Goal: Transaction & Acquisition: Purchase product/service

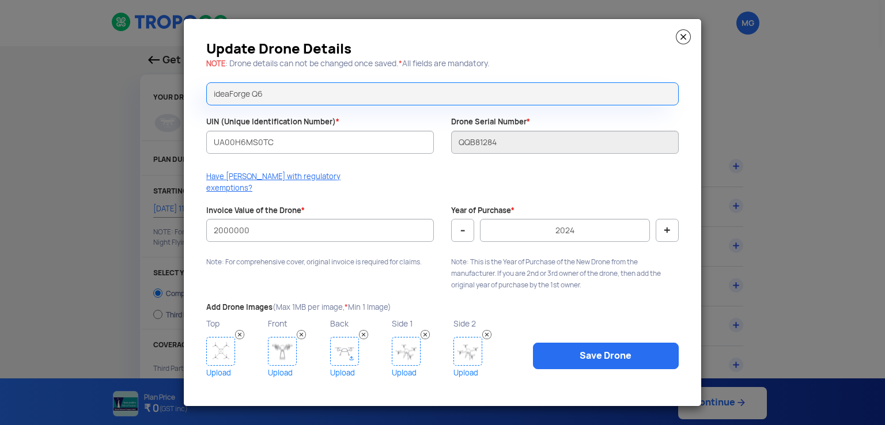
select select "1000000"
click at [223, 348] on img at bounding box center [220, 351] width 29 height 29
click at [274, 344] on img at bounding box center [282, 351] width 29 height 29
click at [343, 343] on img at bounding box center [344, 351] width 29 height 29
click at [407, 347] on img at bounding box center [406, 351] width 29 height 29
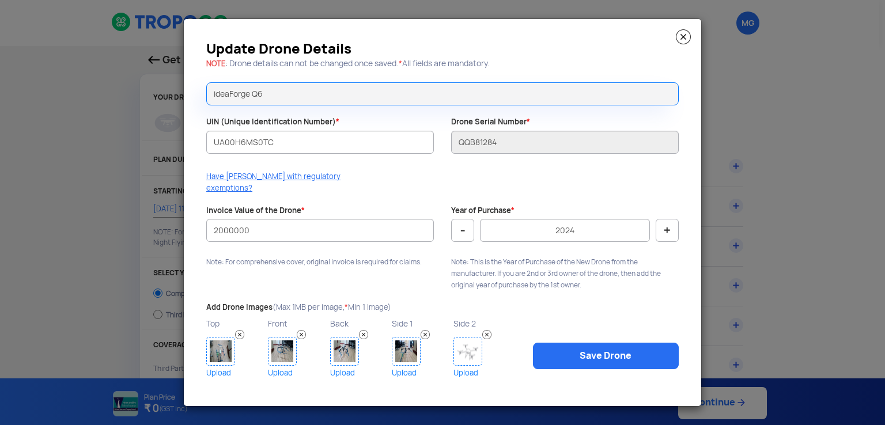
click at [468, 347] on img at bounding box center [467, 351] width 29 height 29
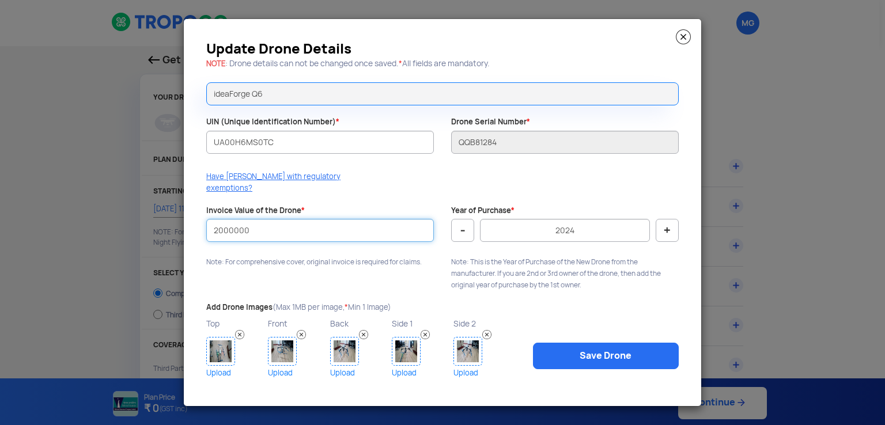
click at [272, 228] on input "2000000" at bounding box center [319, 230] width 227 height 23
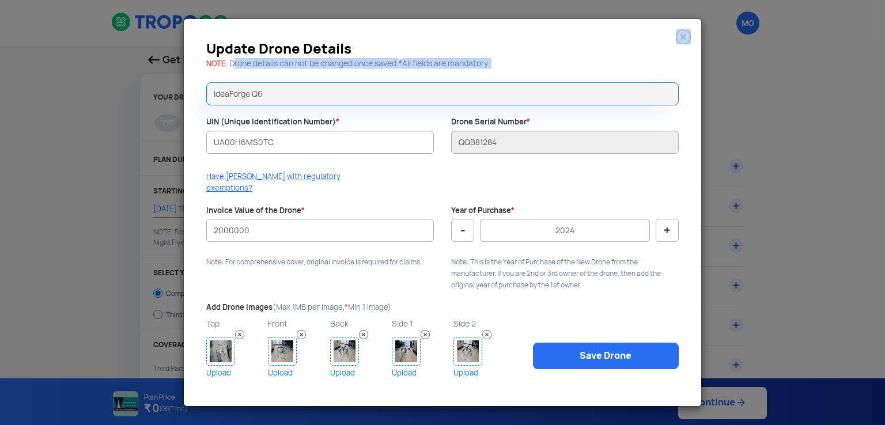
drag, startPoint x: 235, startPoint y: 72, endPoint x: 399, endPoint y: 81, distance: 163.8
click at [399, 81] on div "Update Drone Details NOTE : Drone details can not be changed once saved. * All …" at bounding box center [442, 212] width 517 height 387
click at [532, 67] on h5 "NOTE : Drone details can not be changed once saved. * All fields are mandatory." at bounding box center [442, 63] width 472 height 9
drag, startPoint x: 548, startPoint y: 63, endPoint x: 646, endPoint y: 118, distance: 112.2
click at [653, 120] on div "Update Drone Details NOTE : Drone details can not be changed once saved. * All …" at bounding box center [442, 212] width 517 height 387
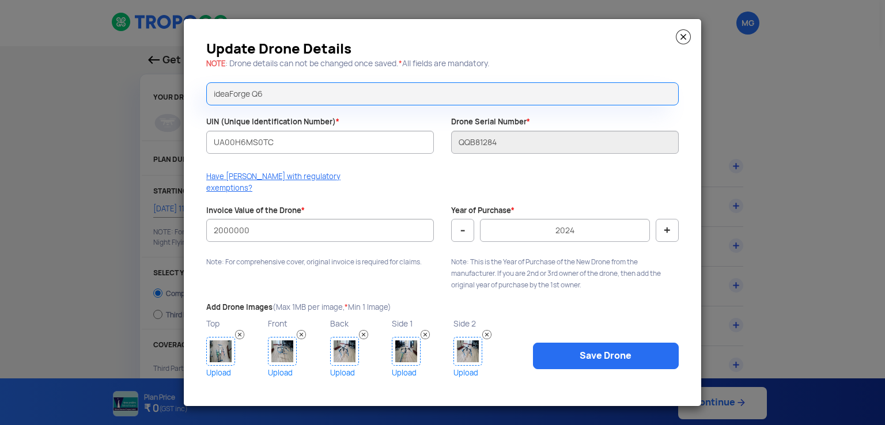
drag, startPoint x: 409, startPoint y: 48, endPoint x: 472, endPoint y: 43, distance: 63.0
click at [472, 43] on div "Update Drone Details NOTE : Drone details can not be changed once saved. * All …" at bounding box center [443, 53] width 490 height 41
click at [681, 40] on img at bounding box center [683, 36] width 15 height 15
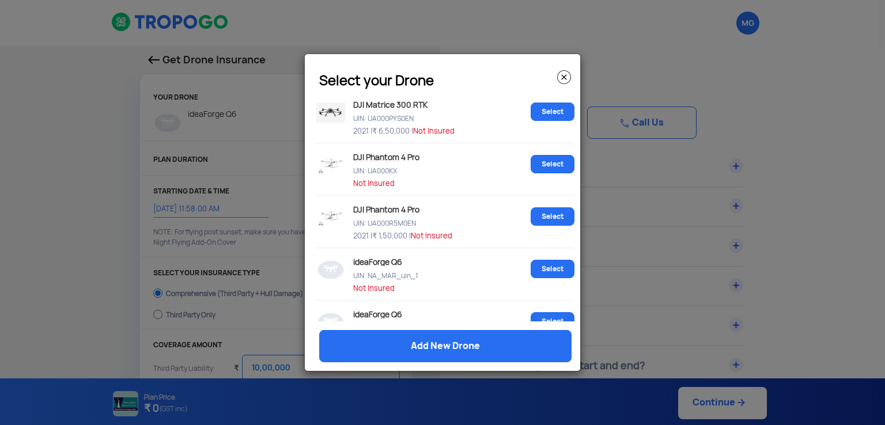
click at [558, 74] on img at bounding box center [564, 77] width 14 height 14
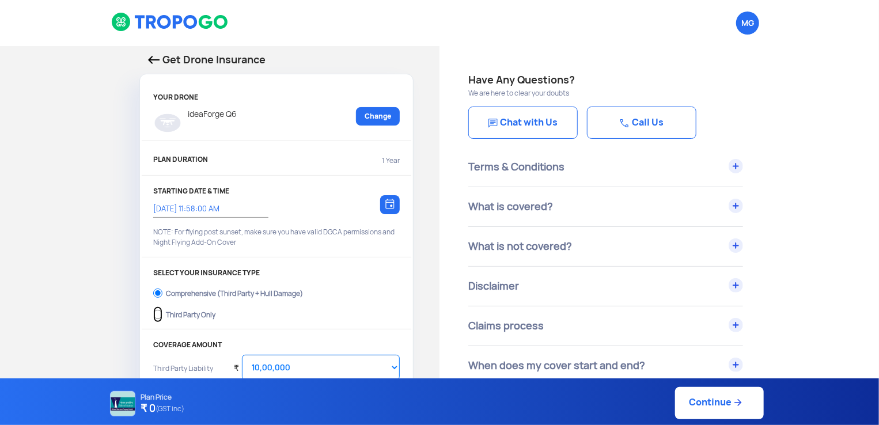
click at [158, 313] on input "Third Party Only" at bounding box center [157, 314] width 9 height 16
radio input "true"
select select "2000000"
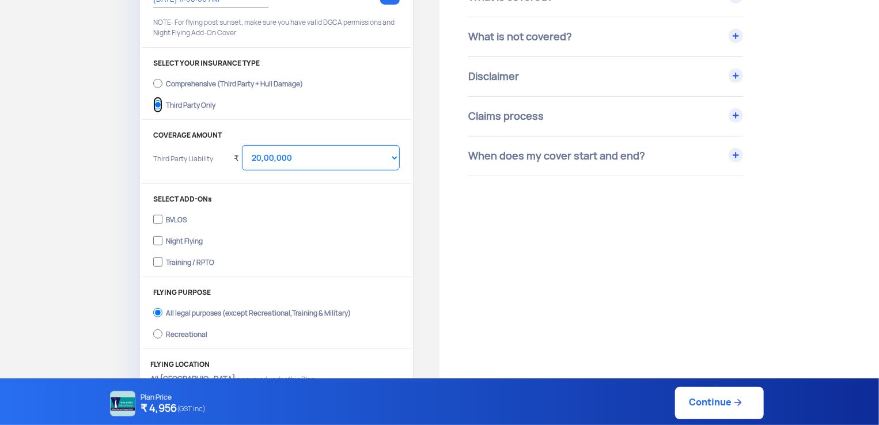
scroll to position [230, 0]
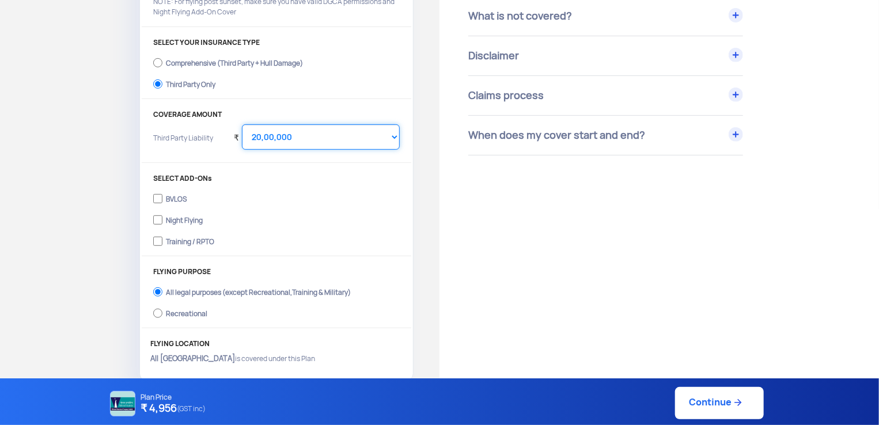
click at [371, 134] on select "Select Amount 20,00,000 25,00,000 30,00,000" at bounding box center [321, 136] width 158 height 25
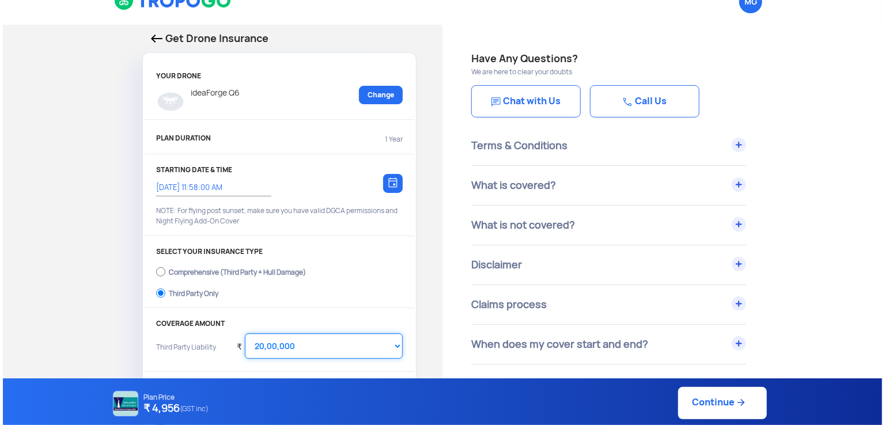
scroll to position [0, 0]
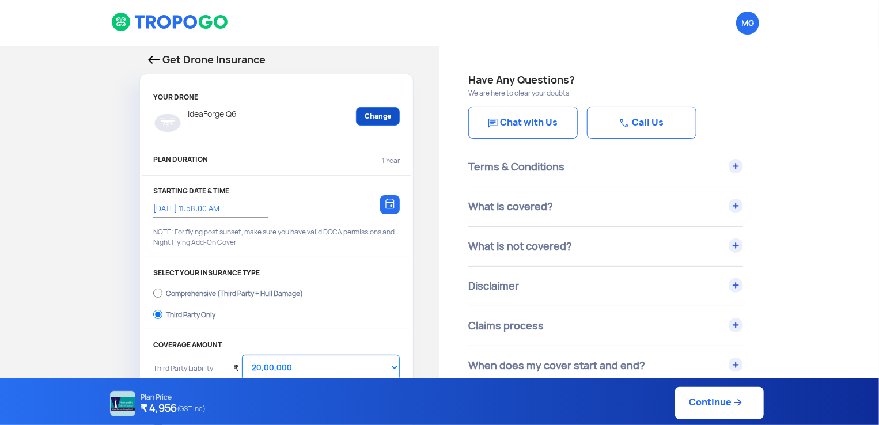
click at [381, 119] on link "Change" at bounding box center [378, 116] width 44 height 18
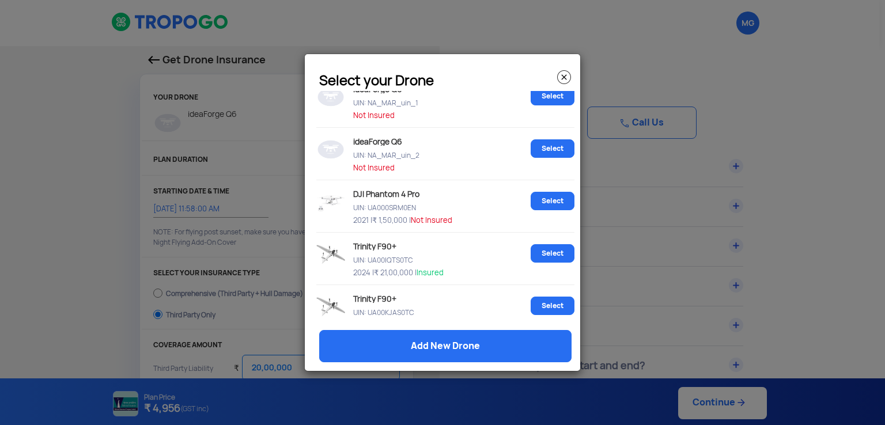
scroll to position [115, 0]
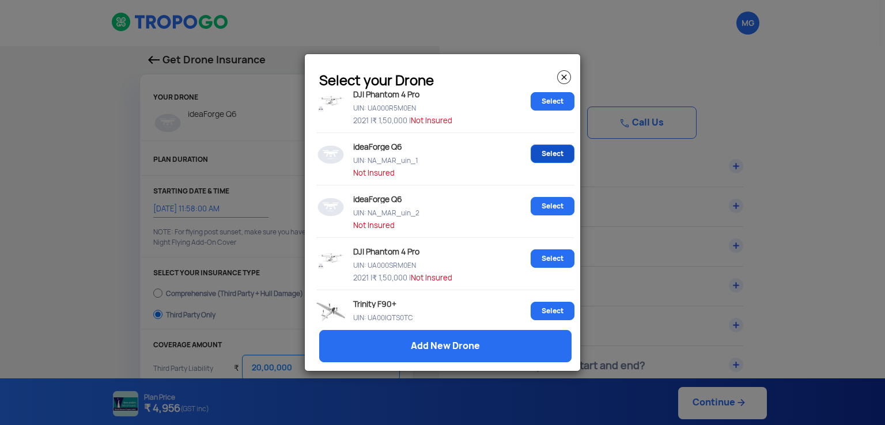
click at [540, 152] on link "Select" at bounding box center [552, 154] width 44 height 18
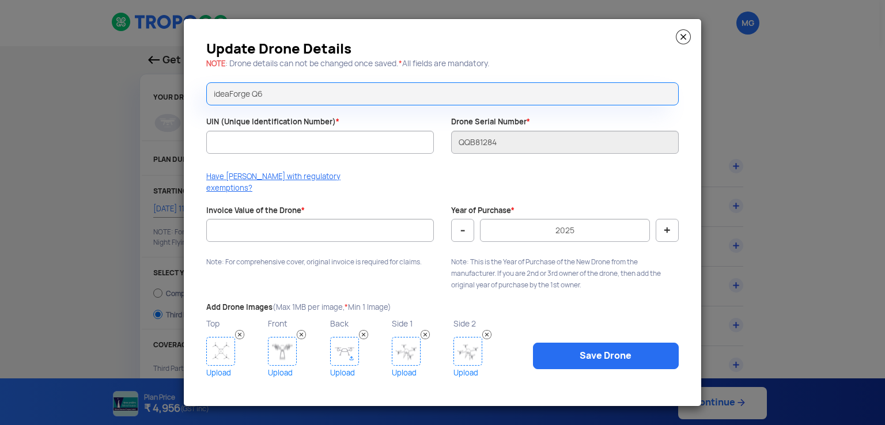
click at [395, 161] on div at bounding box center [319, 160] width 227 height 12
click at [395, 150] on input "UIN (Unique Identification Number) *" at bounding box center [319, 142] width 227 height 23
click at [367, 150] on input "UIN (Unique Identification Number) *" at bounding box center [319, 142] width 227 height 23
click at [309, 150] on input "UIN (Unique Identification Number) *" at bounding box center [319, 142] width 227 height 23
paste input "UA00H6MS0TC"
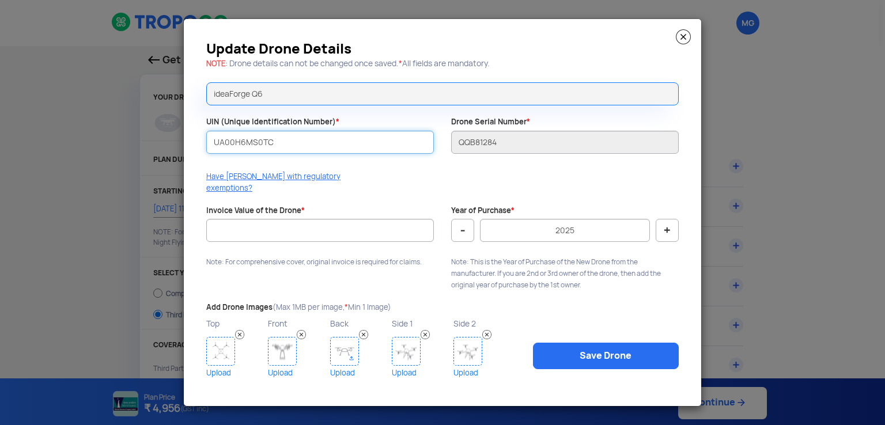
type input "UA00H6MS0TC"
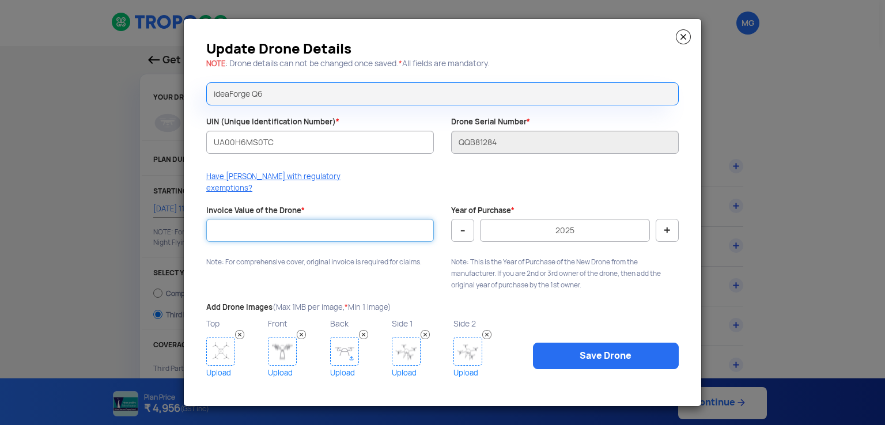
click at [316, 219] on input "Invoice Value of the Drone *" at bounding box center [319, 230] width 227 height 23
type input "2000000"
click at [461, 223] on button "-" at bounding box center [462, 230] width 23 height 23
click at [463, 230] on button "-" at bounding box center [462, 230] width 23 height 23
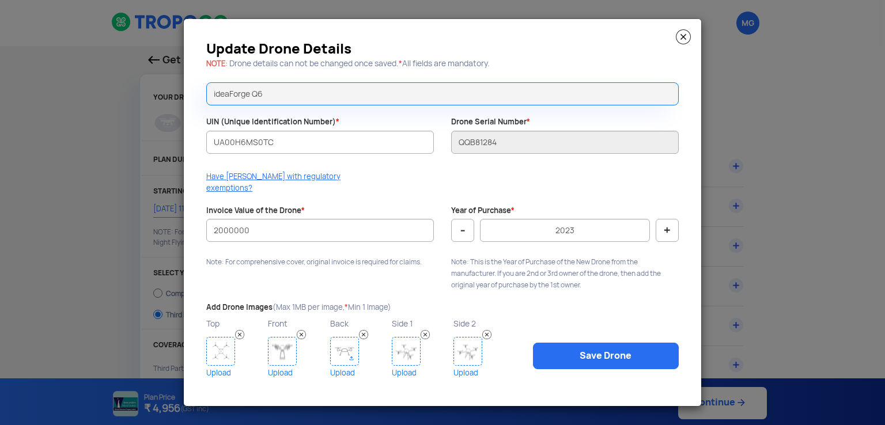
type input "2022"
drag, startPoint x: 241, startPoint y: 226, endPoint x: 207, endPoint y: 226, distance: 33.4
click at [207, 226] on input "2000000" at bounding box center [319, 230] width 227 height 23
type input "2183200"
click at [226, 353] on img at bounding box center [220, 351] width 29 height 29
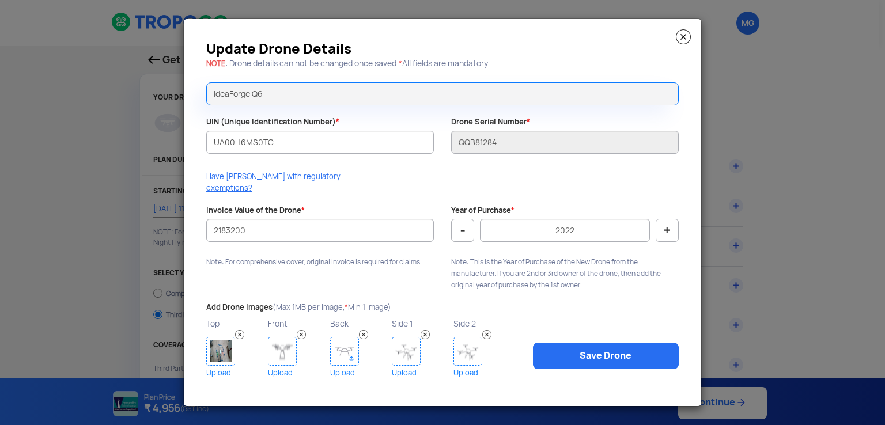
click at [279, 351] on img at bounding box center [282, 351] width 29 height 29
click at [337, 344] on img at bounding box center [344, 351] width 29 height 29
click at [404, 341] on img at bounding box center [406, 351] width 29 height 29
click at [460, 343] on img at bounding box center [467, 351] width 29 height 29
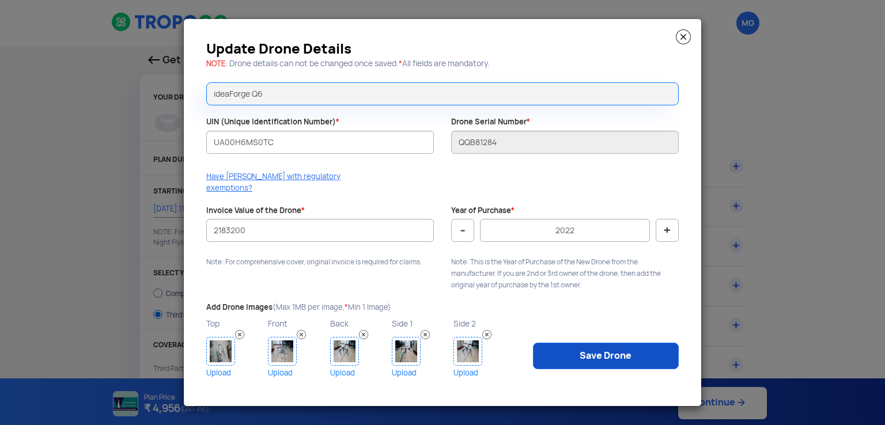
click at [585, 344] on link "Save Drone" at bounding box center [606, 356] width 146 height 26
click at [586, 354] on link "Save Drone" at bounding box center [606, 356] width 146 height 26
click at [578, 343] on link "Save Drone" at bounding box center [606, 356] width 146 height 26
click at [399, 192] on div "Have [PERSON_NAME] with regulatory exemptions?" at bounding box center [443, 185] width 490 height 29
click at [622, 358] on link "Save Drone" at bounding box center [606, 356] width 146 height 26
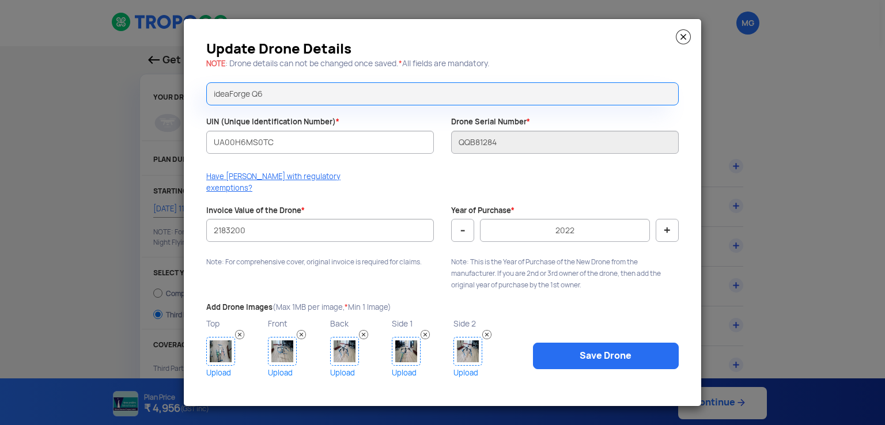
click at [682, 44] on img at bounding box center [683, 36] width 15 height 15
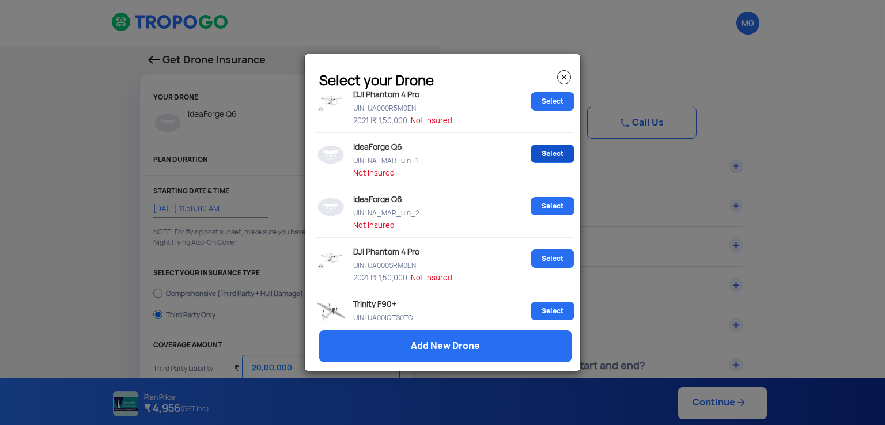
click at [555, 150] on link "Select" at bounding box center [552, 154] width 44 height 18
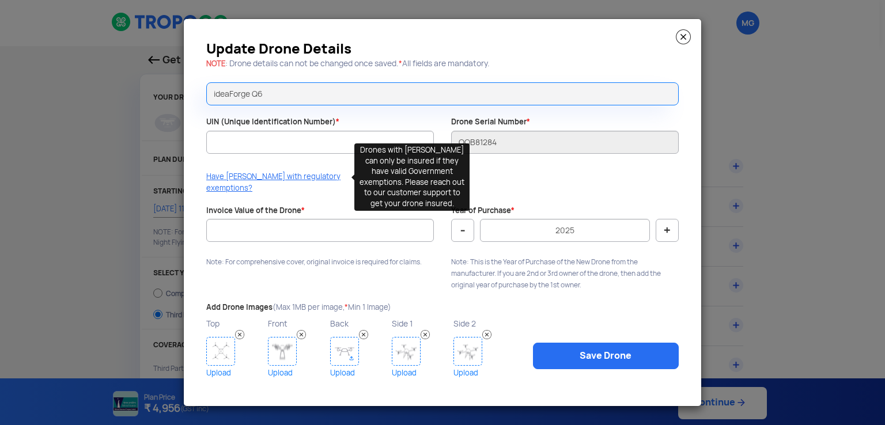
click at [290, 179] on p "Have [PERSON_NAME] with regulatory exemptions?" at bounding box center [278, 182] width 145 height 23
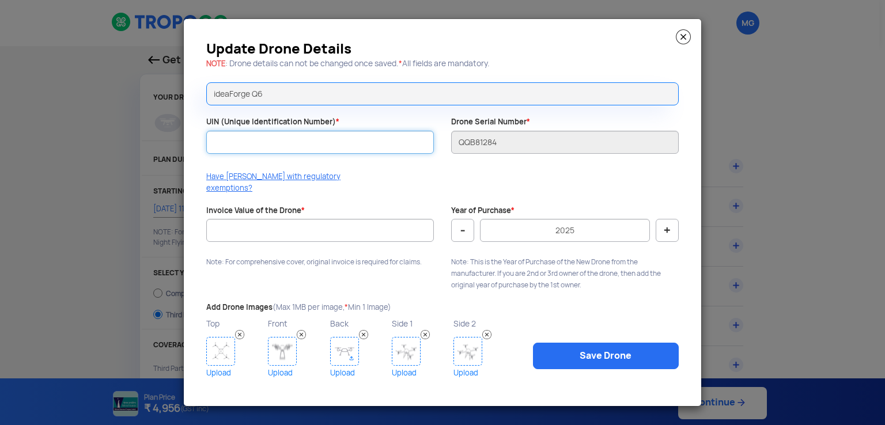
click at [302, 149] on input "UIN (Unique Identification Number) *" at bounding box center [319, 142] width 227 height 23
click at [318, 146] on input "UIN (Unique Identification Number) *" at bounding box center [319, 142] width 227 height 23
paste input "UA00H6MS0TC"
type input "UA00H6MS0TC"
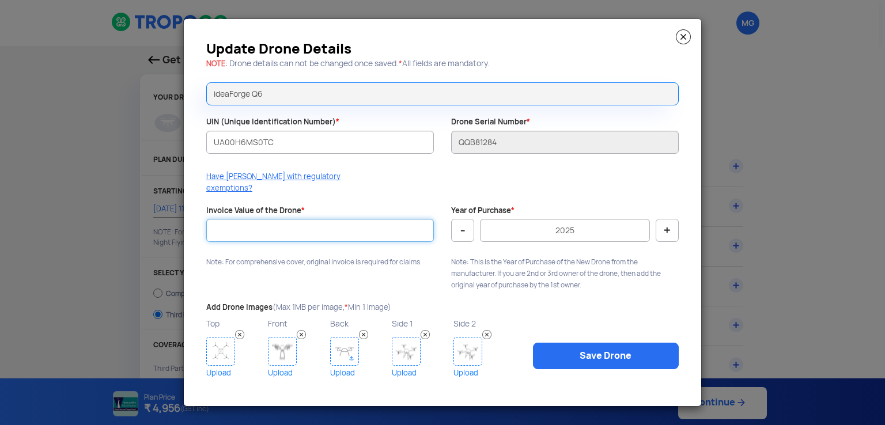
click at [352, 223] on input "Invoice Value of the Drone *" at bounding box center [319, 230] width 227 height 23
click at [471, 228] on button "-" at bounding box center [462, 230] width 23 height 23
click at [471, 229] on button "-" at bounding box center [462, 230] width 23 height 23
type input "2022"
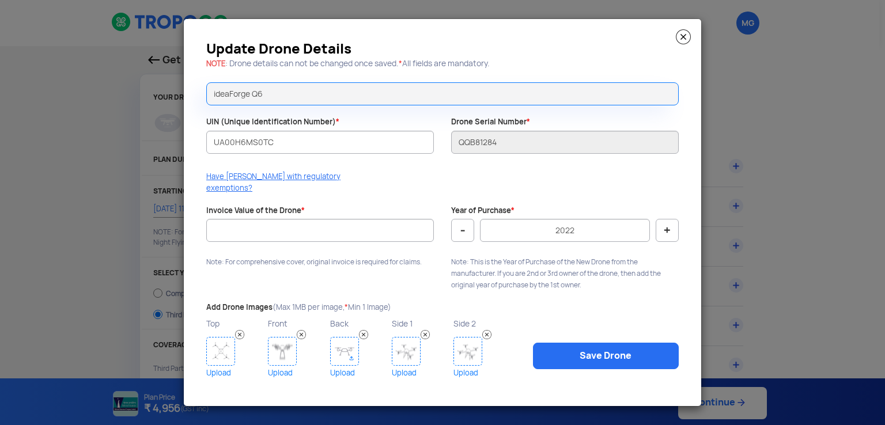
click at [221, 352] on img at bounding box center [220, 351] width 29 height 29
click at [277, 351] on img at bounding box center [282, 351] width 29 height 29
click at [333, 343] on img at bounding box center [344, 351] width 29 height 29
click at [401, 341] on img at bounding box center [406, 351] width 29 height 29
click at [469, 346] on img at bounding box center [467, 351] width 29 height 29
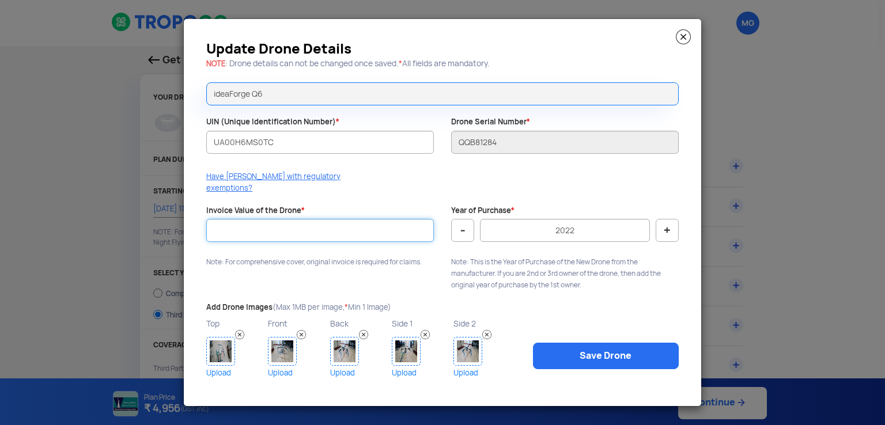
click at [336, 230] on input "Invoice Value of the Drone *" at bounding box center [319, 230] width 227 height 23
type input "2183200"
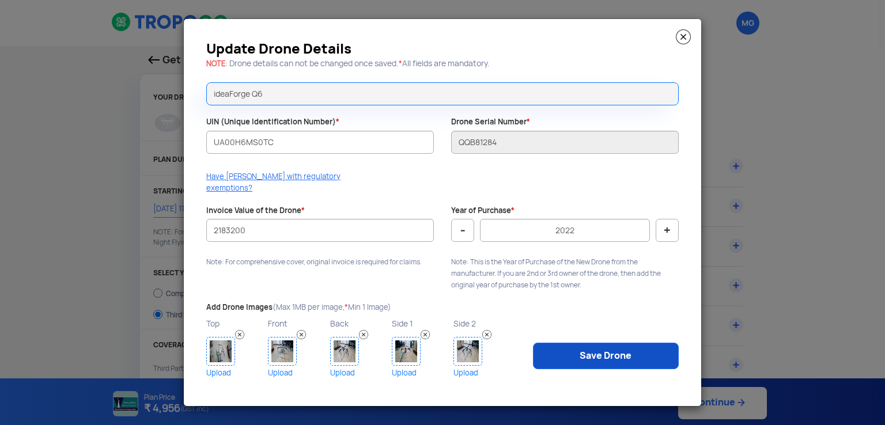
click at [632, 352] on link "Save Drone" at bounding box center [606, 356] width 146 height 26
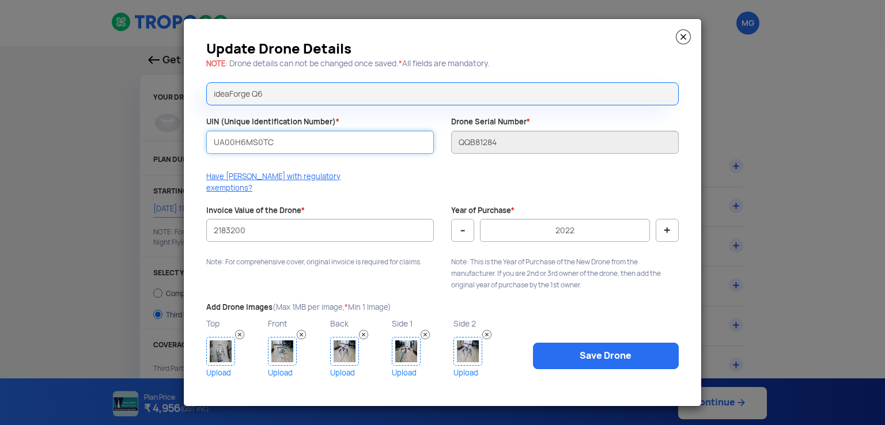
click at [346, 145] on input "UA00H6MS0TC" at bounding box center [319, 142] width 227 height 23
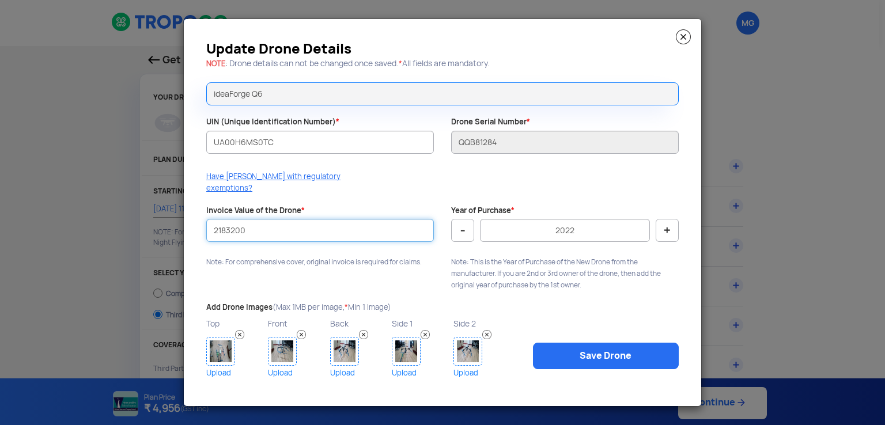
click at [355, 221] on input "2183200" at bounding box center [319, 230] width 227 height 23
click at [214, 226] on input "2183200" at bounding box center [319, 230] width 227 height 23
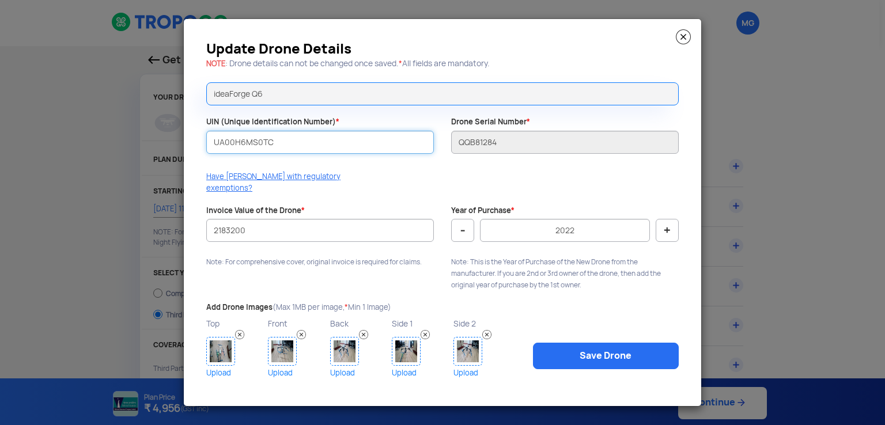
click at [211, 150] on input "UA00H6MS0TC" at bounding box center [319, 142] width 227 height 23
click at [279, 151] on input "UA00H6MS0TC" at bounding box center [319, 142] width 227 height 23
click at [279, 147] on input "UA00H6MS0TC" at bounding box center [319, 142] width 227 height 23
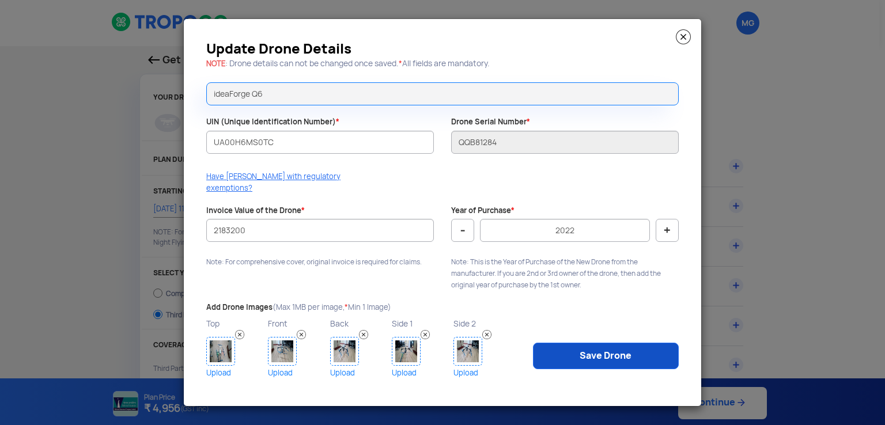
click at [573, 358] on link "Save Drone" at bounding box center [606, 356] width 146 height 26
click at [574, 358] on link "Save Drone" at bounding box center [606, 356] width 146 height 26
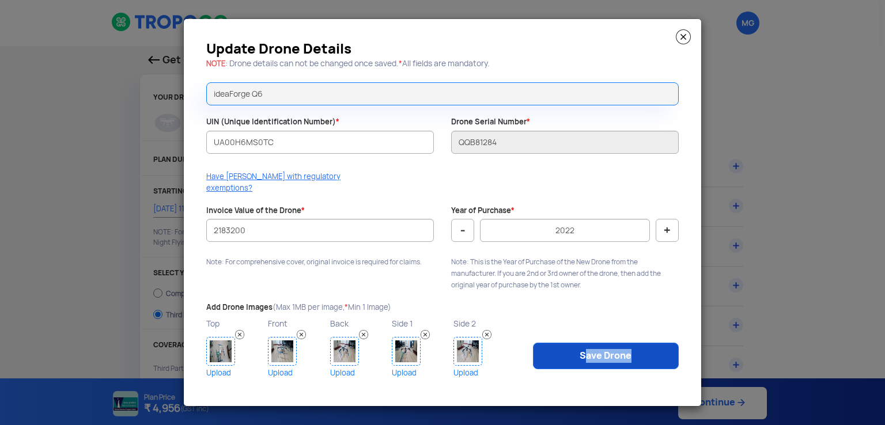
click at [574, 358] on link "Save Drone" at bounding box center [606, 356] width 146 height 26
click at [682, 44] on img at bounding box center [683, 36] width 15 height 15
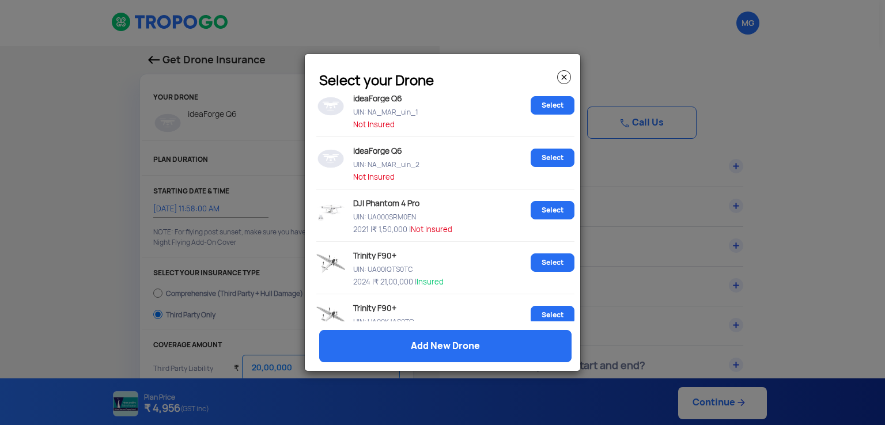
scroll to position [230, 0]
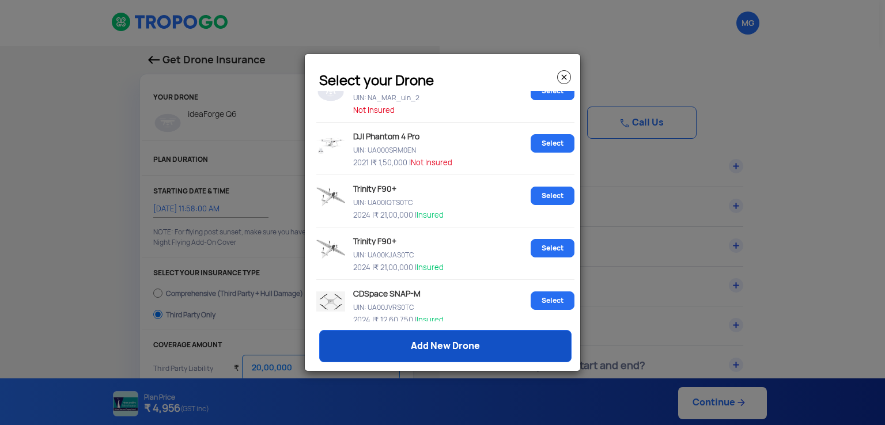
click at [476, 348] on link "Add New Drone" at bounding box center [445, 346] width 252 height 32
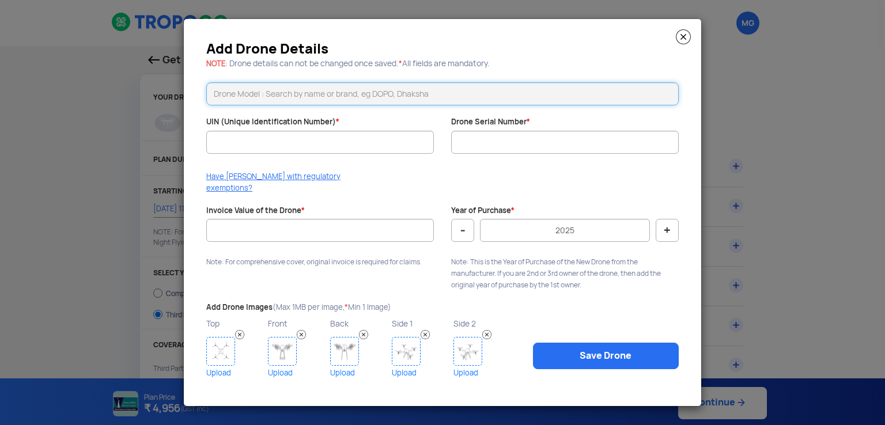
click at [389, 104] on input "text" at bounding box center [442, 93] width 472 height 23
click at [337, 105] on input "text" at bounding box center [442, 93] width 472 height 23
paste input "Ideaforge Q6"
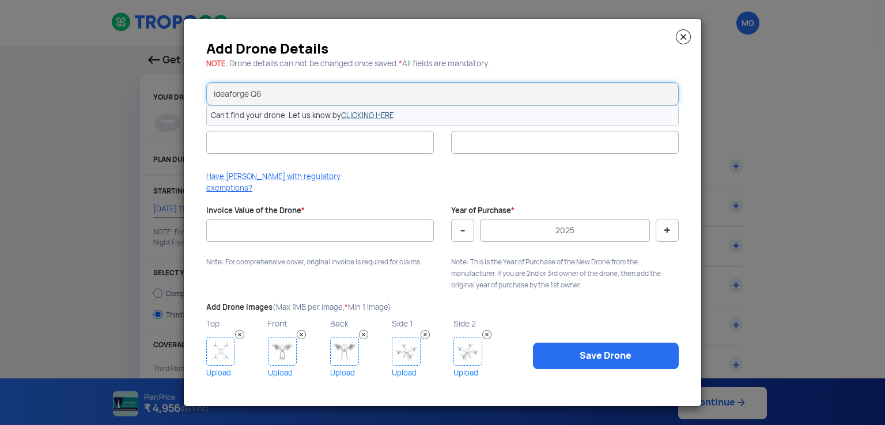
type input "Ideaforge Q6"
click at [370, 120] on link "CLICKING HERE" at bounding box center [367, 116] width 52 height 10
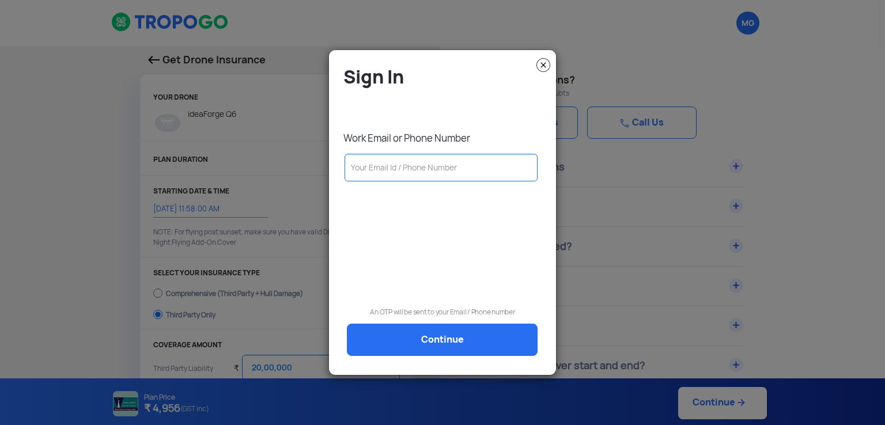
click at [407, 170] on input "text" at bounding box center [440, 168] width 193 height 28
click at [543, 65] on img at bounding box center [543, 65] width 14 height 14
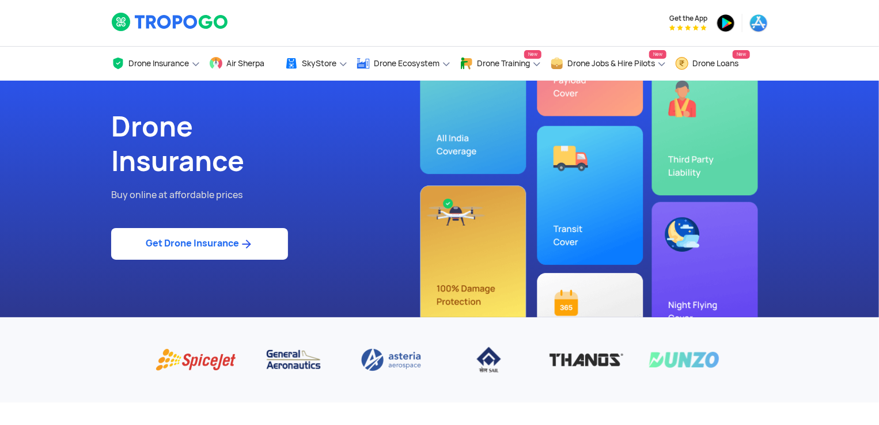
click at [250, 247] on img at bounding box center [246, 244] width 14 height 14
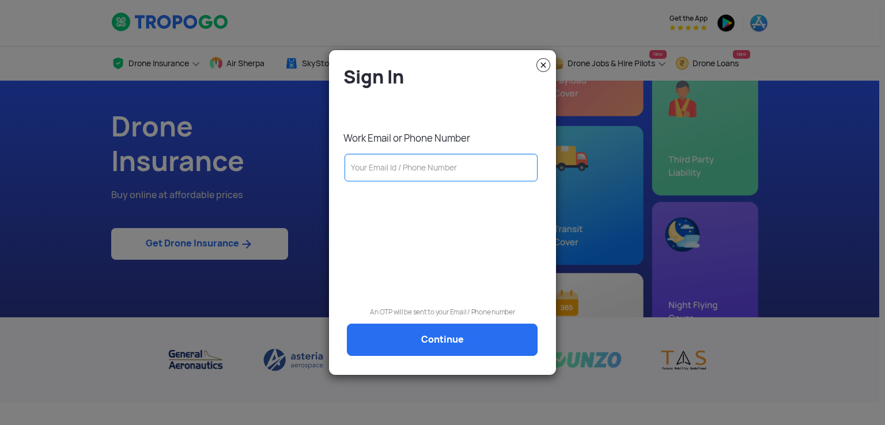
click at [408, 166] on input "text" at bounding box center [440, 168] width 193 height 28
click at [423, 164] on input "text" at bounding box center [440, 168] width 193 height 28
paste input "[EMAIL_ADDRESS][DOMAIN_NAME]"
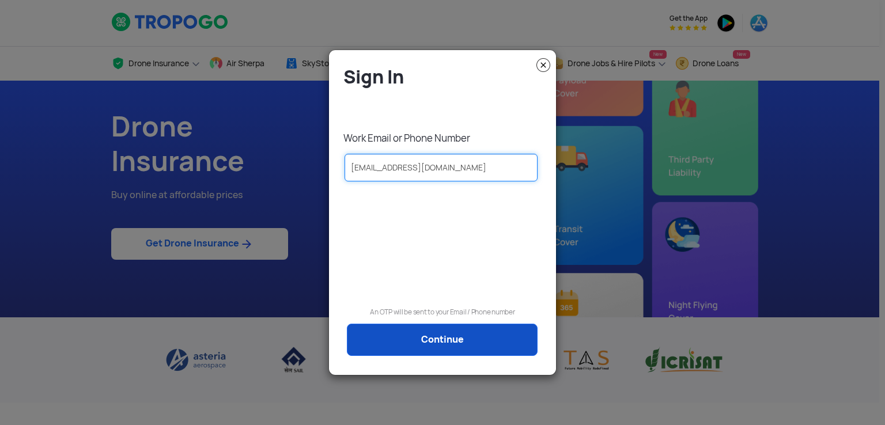
type input "[EMAIL_ADDRESS][DOMAIN_NAME]"
click at [470, 332] on link "Continue" at bounding box center [442, 340] width 191 height 32
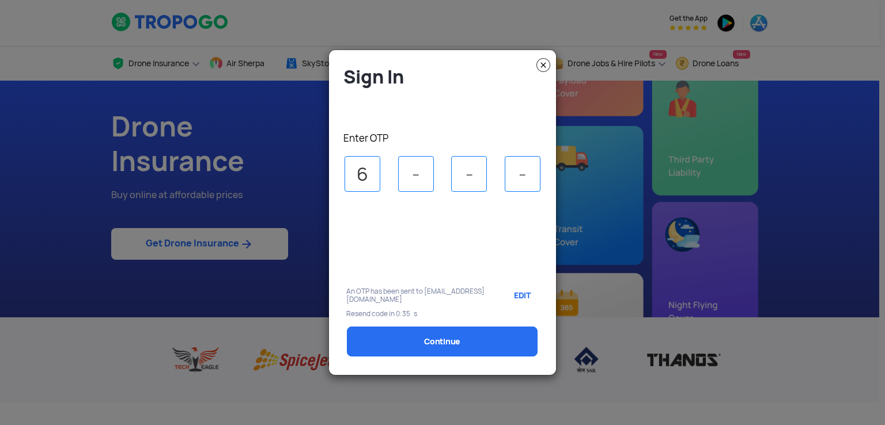
type input "6"
type input "8"
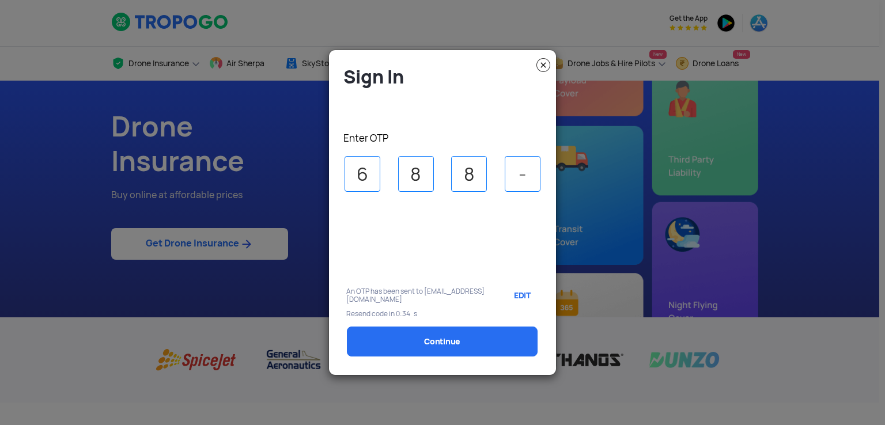
type input "8"
type input "3"
select select "1000000"
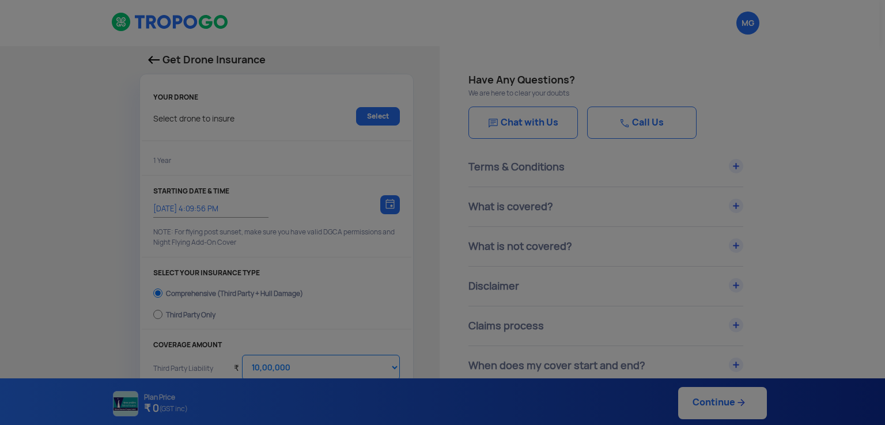
type input "[DATE] 4:19:00 PM"
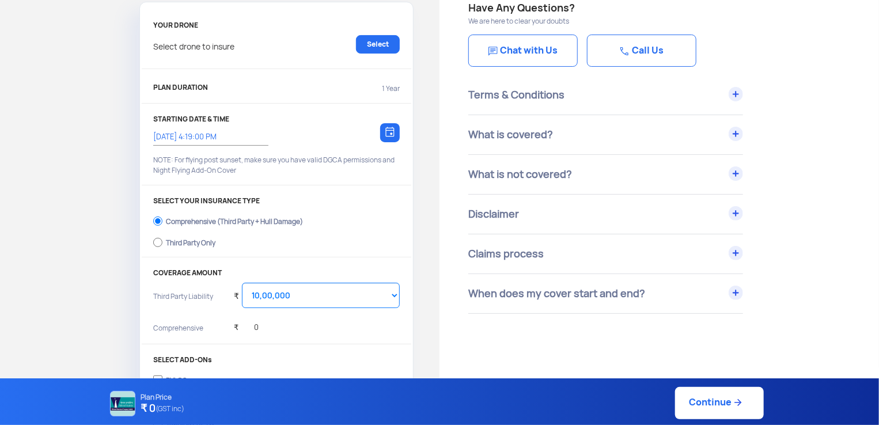
scroll to position [115, 0]
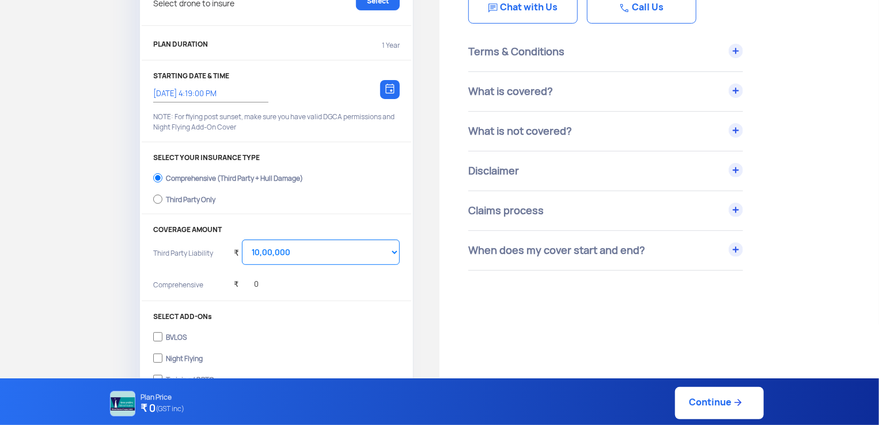
click at [165, 203] on label "Third Party Only" at bounding box center [276, 198] width 246 height 18
click at [162, 203] on input "Third Party Only" at bounding box center [157, 199] width 9 height 16
radio input "true"
select select "2000000"
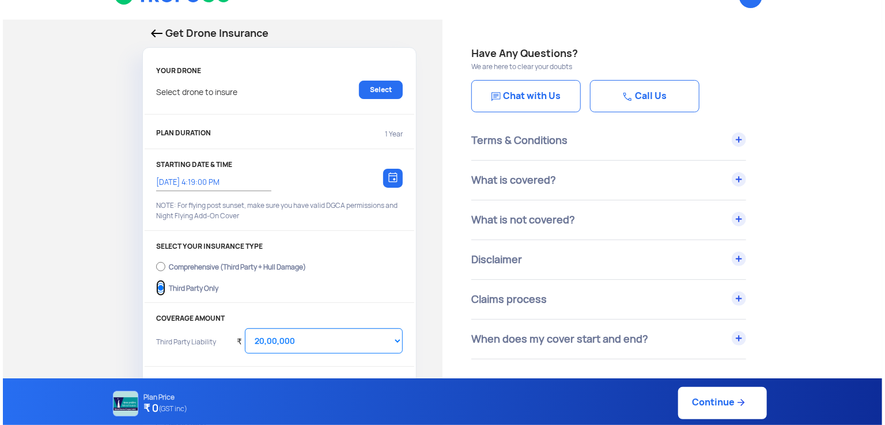
scroll to position [0, 0]
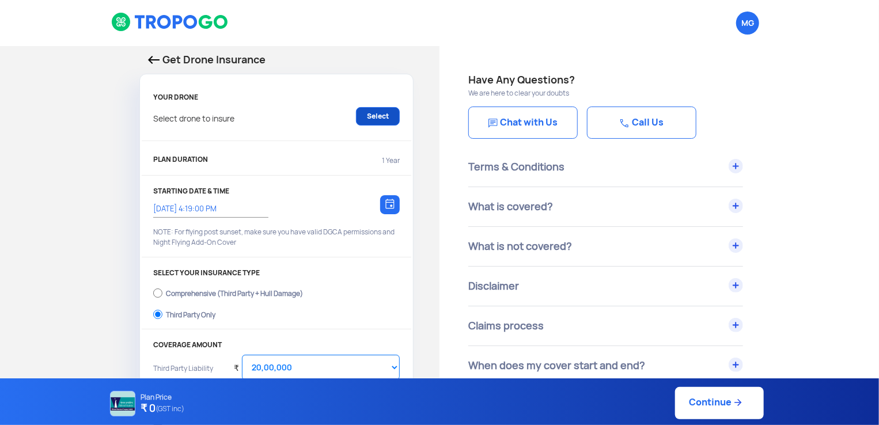
click at [391, 123] on link "Select" at bounding box center [378, 116] width 44 height 18
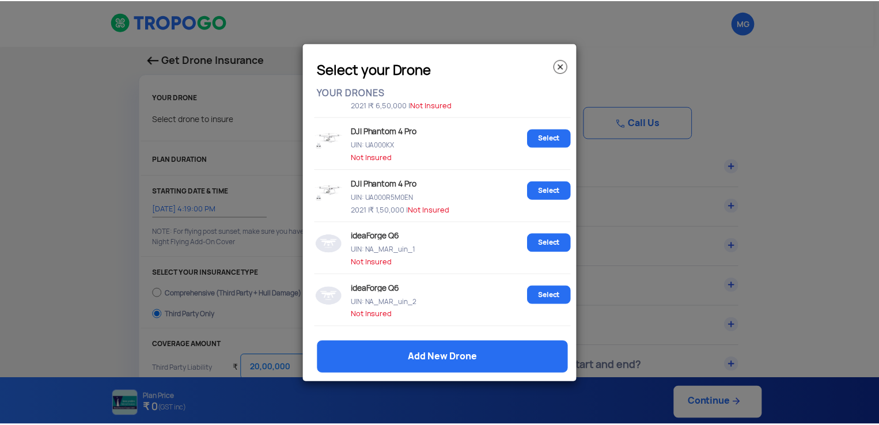
scroll to position [58, 0]
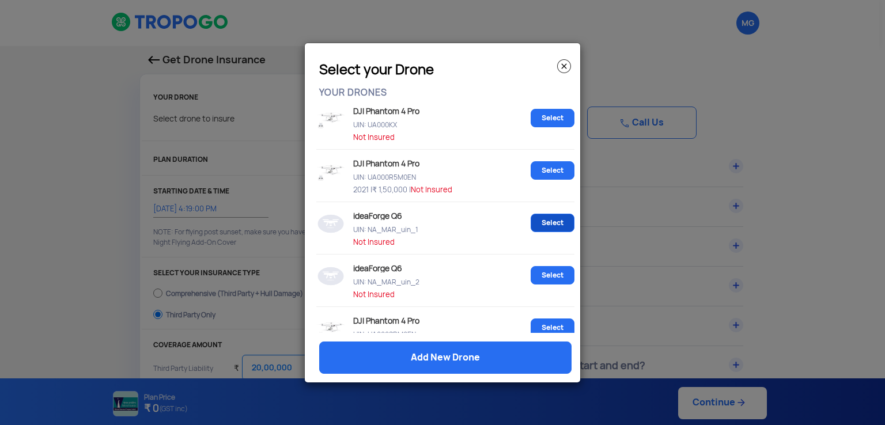
click at [556, 222] on link "Select" at bounding box center [552, 223] width 44 height 18
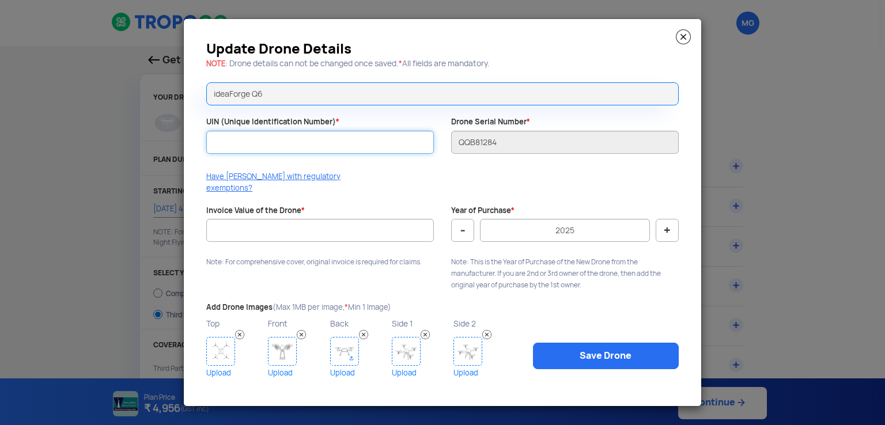
click at [283, 145] on input "UIN (Unique Identification Number) *" at bounding box center [319, 142] width 227 height 23
paste input "UA00H6MS0TC"
type input "UA00H6MS0TC"
click at [456, 227] on button "-" at bounding box center [462, 230] width 23 height 23
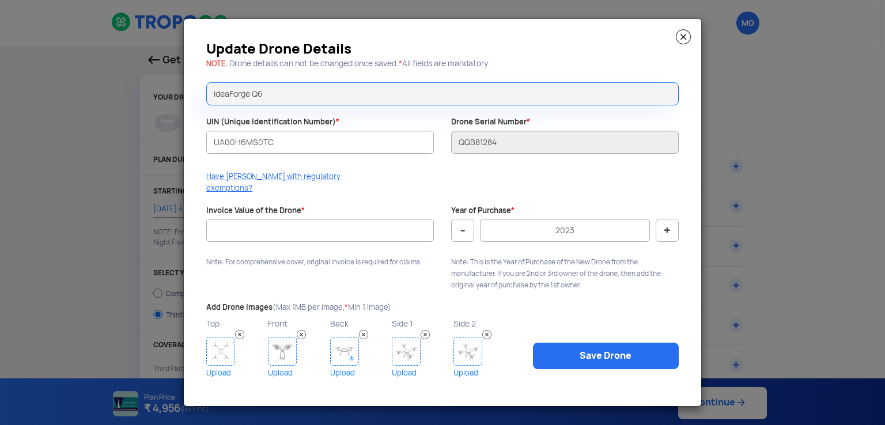
click at [456, 227] on button "-" at bounding box center [462, 230] width 23 height 23
type input "2022"
click at [358, 224] on input "Invoice Value of the Drone *" at bounding box center [319, 230] width 227 height 23
click at [230, 230] on input "Invoice Value of the Drone *" at bounding box center [319, 230] width 227 height 23
type input "2183200"
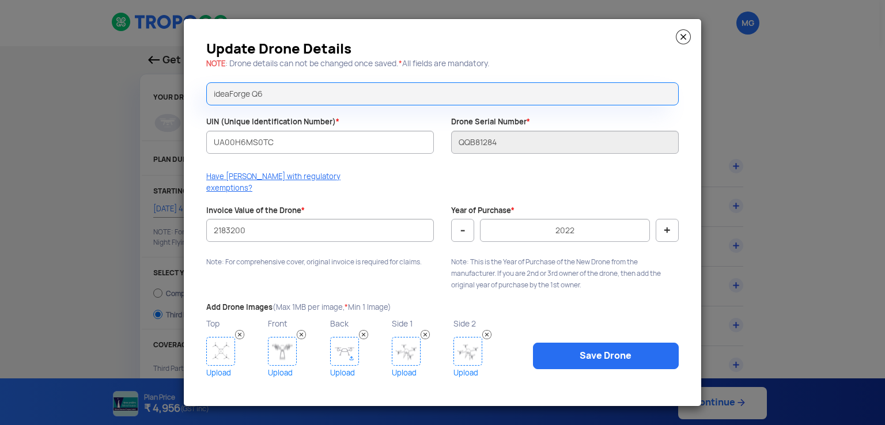
click at [213, 351] on img at bounding box center [220, 351] width 29 height 29
click at [281, 351] on img at bounding box center [282, 351] width 29 height 29
click at [332, 348] on img at bounding box center [344, 351] width 29 height 29
click at [407, 342] on img at bounding box center [406, 351] width 29 height 29
click at [466, 355] on img at bounding box center [467, 351] width 29 height 29
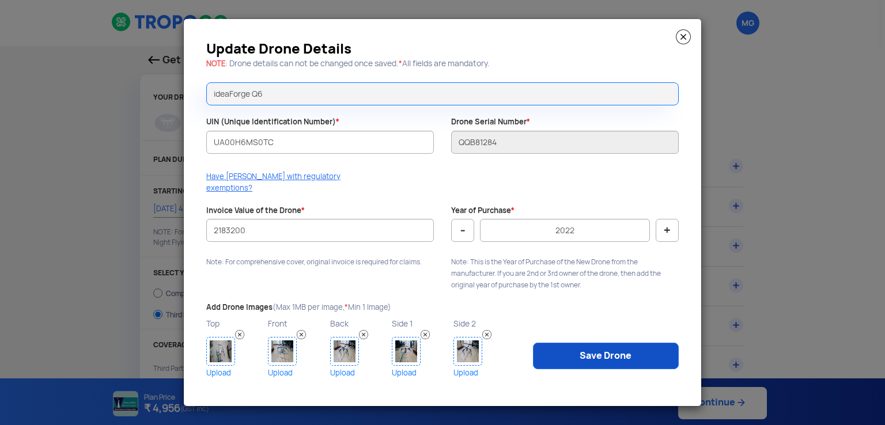
click at [573, 355] on link "Save Drone" at bounding box center [606, 356] width 146 height 26
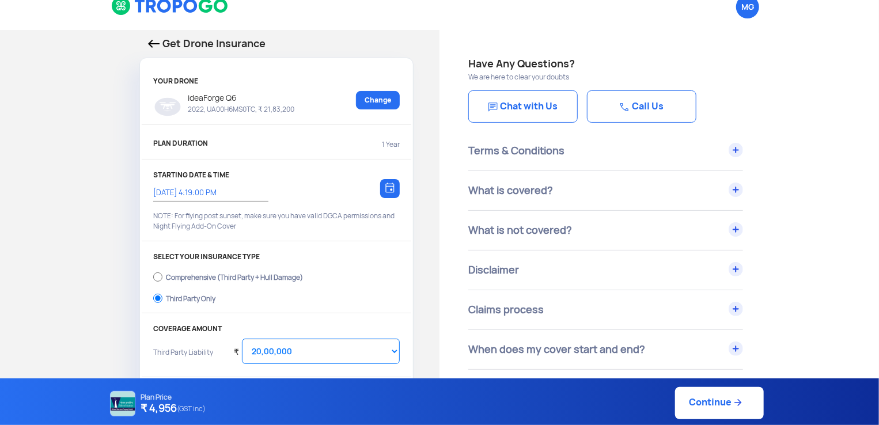
scroll to position [0, 0]
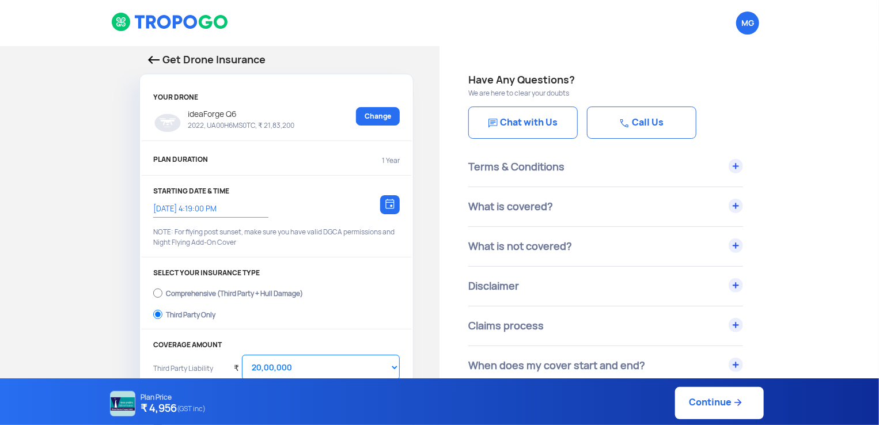
click at [735, 162] on div "Terms & Conditions" at bounding box center [605, 166] width 275 height 39
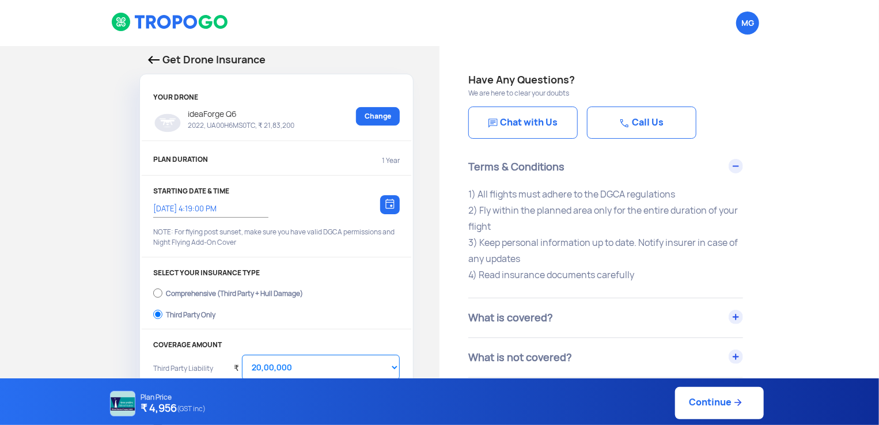
click at [735, 162] on div "Terms & Conditions" at bounding box center [605, 166] width 275 height 39
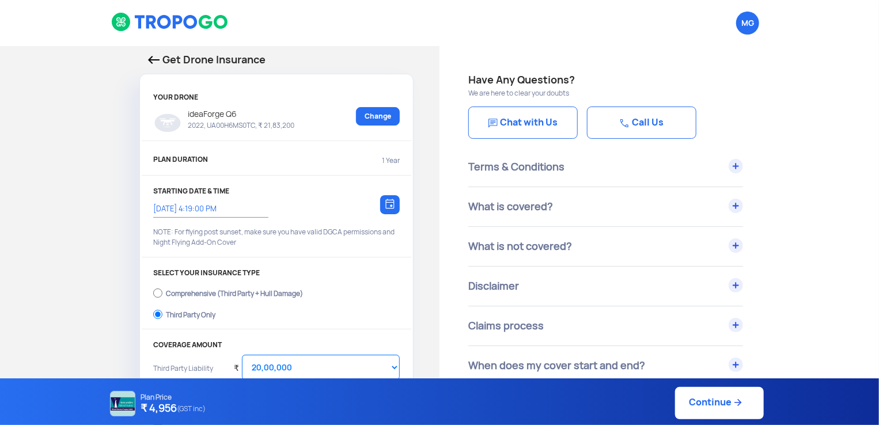
click at [734, 207] on div "What is covered?" at bounding box center [605, 206] width 275 height 39
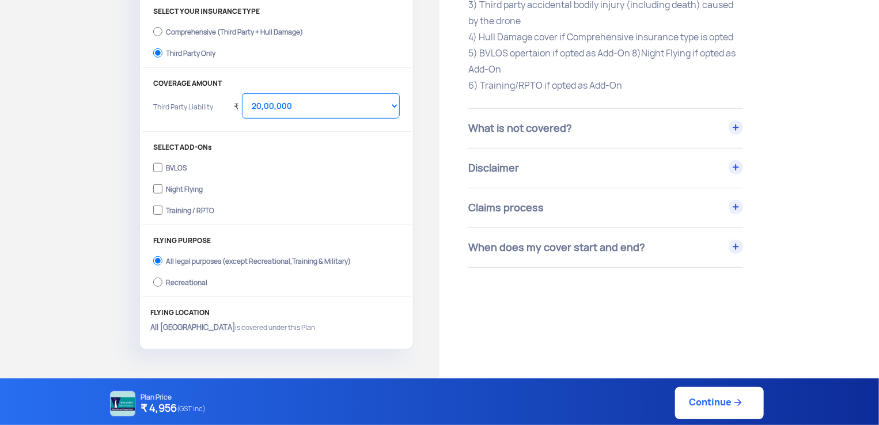
scroll to position [288, 0]
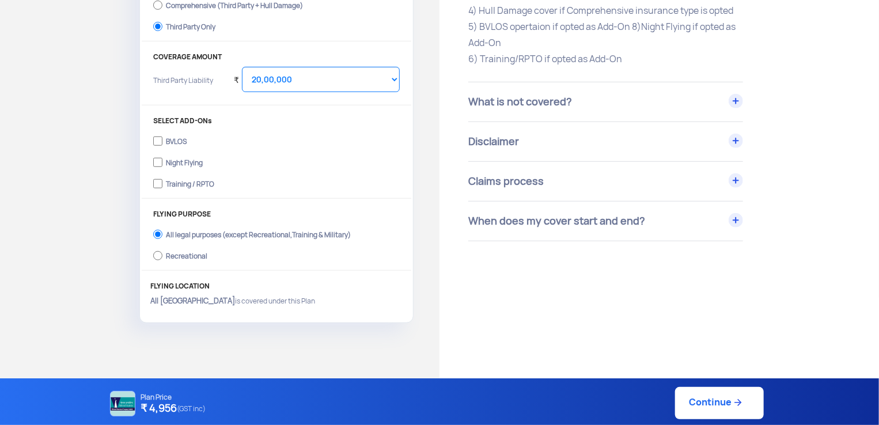
click at [724, 407] on link "Continue" at bounding box center [719, 403] width 89 height 32
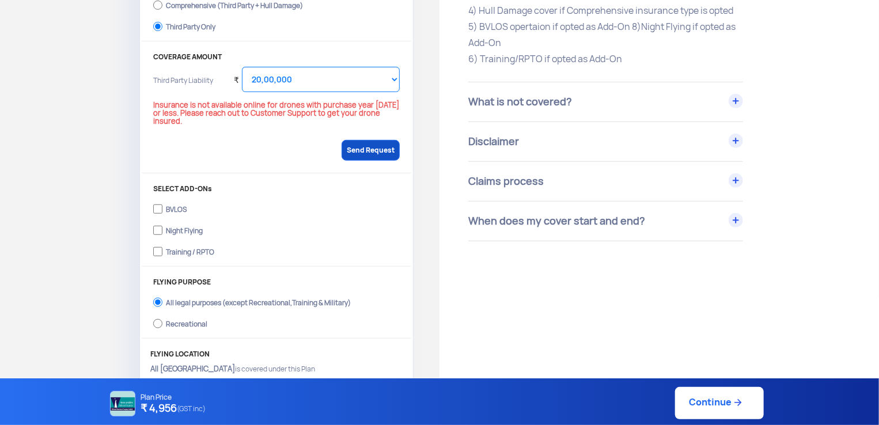
scroll to position [230, 0]
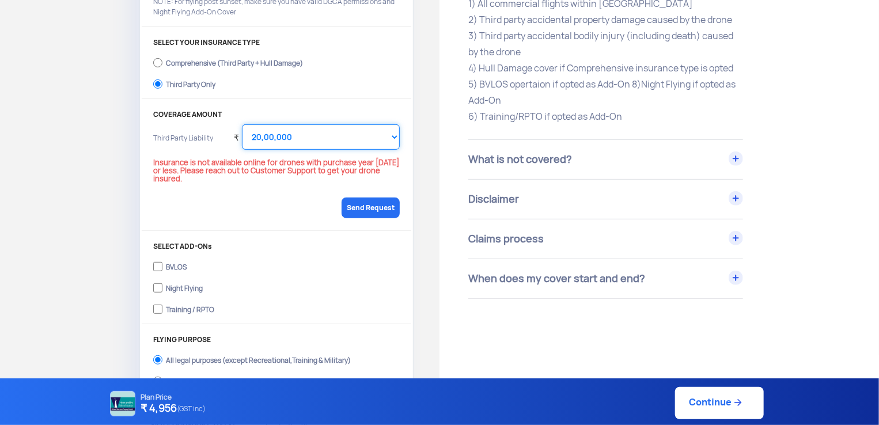
click at [392, 139] on select "Select Amount 20,00,000 25,00,000 30,00,000" at bounding box center [321, 136] width 158 height 25
click at [392, 138] on select "Select Amount 20,00,000 25,00,000 30,00,000" at bounding box center [321, 136] width 158 height 25
click at [376, 199] on link "Send Request" at bounding box center [371, 208] width 58 height 21
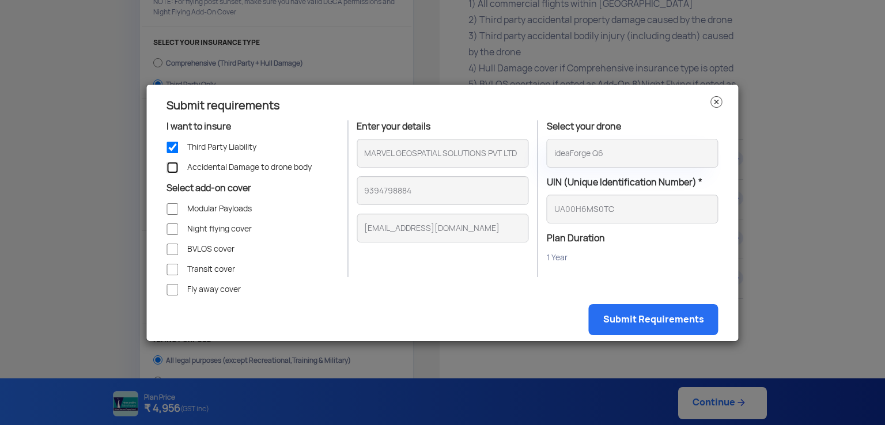
click at [170, 166] on input "Accidental Damage to drone body" at bounding box center [172, 168] width 12 height 12
click at [173, 168] on input "Accidental Damage to drone body" at bounding box center [172, 168] width 12 height 12
checkbox input "false"
click at [716, 101] on img at bounding box center [717, 102] width 12 height 12
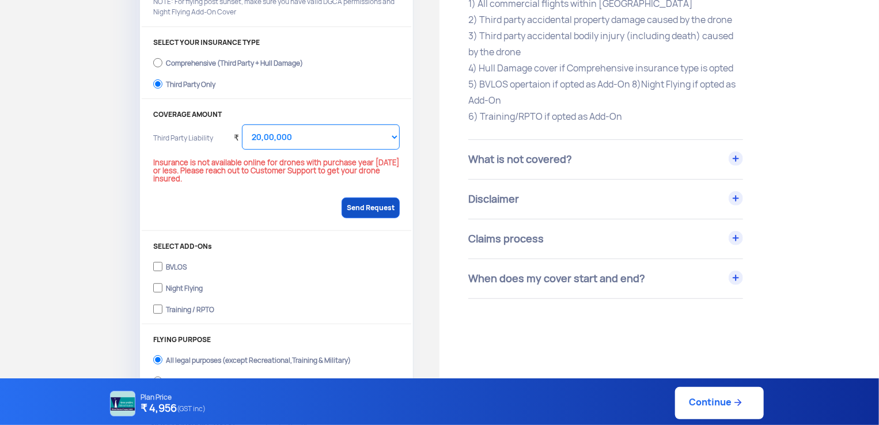
click at [367, 203] on link "Send Request" at bounding box center [371, 208] width 58 height 21
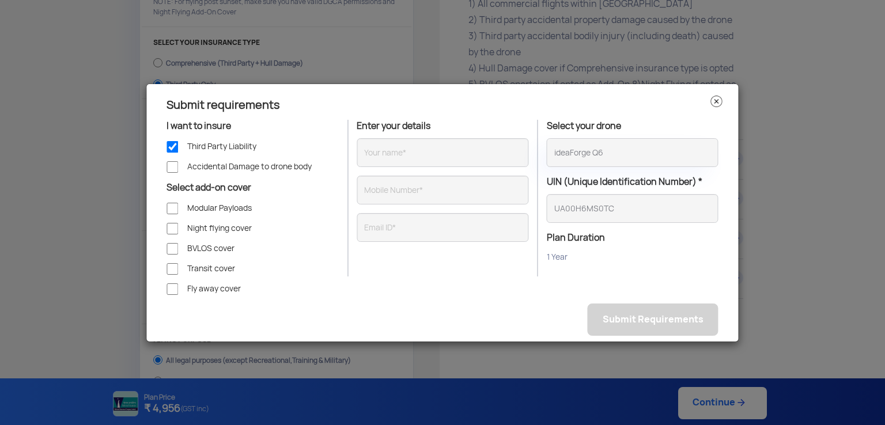
type input "MARVEL GEOSPATIAL SOLUTIONS PVT LTD"
type input "9394798884"
type input "[EMAIL_ADDRESS][DOMAIN_NAME]"
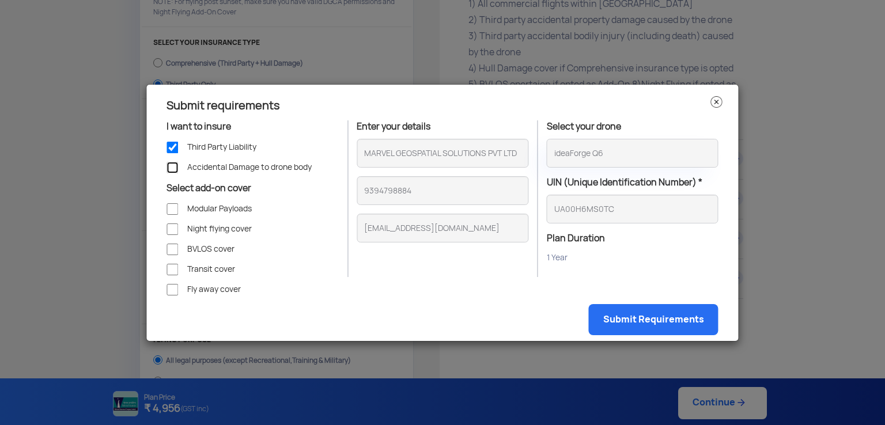
click at [169, 163] on input "Accidental Damage to drone body" at bounding box center [172, 168] width 12 height 12
checkbox input "true"
click at [174, 213] on div "I want to insure Third Party Liability Accidental Damage to drone body Select a…" at bounding box center [252, 212] width 189 height 184
click at [172, 211] on input "Modular Payloads" at bounding box center [172, 209] width 12 height 12
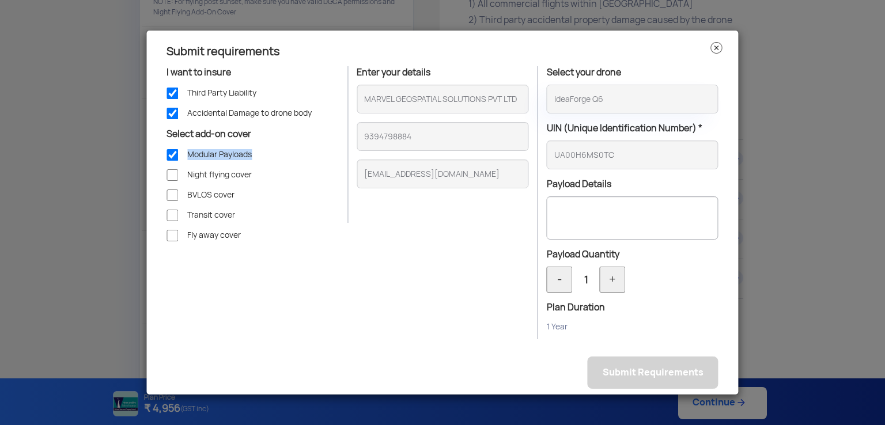
click at [176, 155] on input "Modular Payloads" at bounding box center [172, 155] width 12 height 12
checkbox input "false"
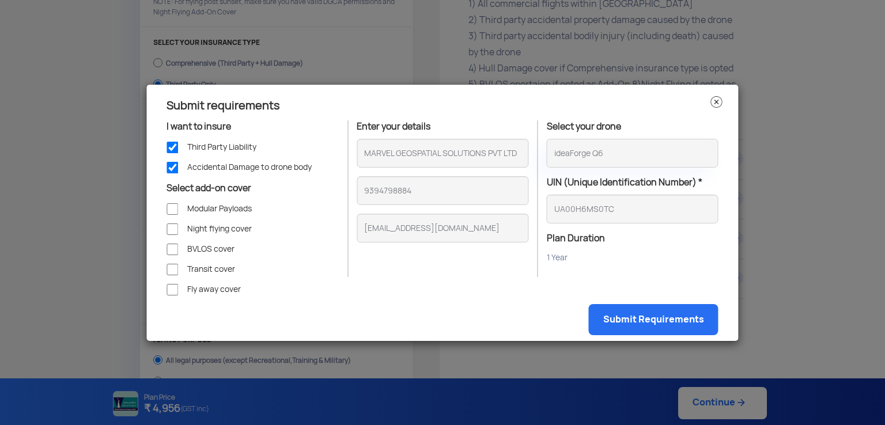
click at [619, 258] on p "1 Year" at bounding box center [633, 258] width 172 height 14
click at [175, 150] on input "Third Party Liability" at bounding box center [172, 148] width 12 height 12
click at [173, 149] on input "Third Party Liability" at bounding box center [172, 148] width 12 height 12
checkbox input "true"
click at [168, 168] on input "Accidental Damage to drone body" at bounding box center [172, 168] width 12 height 12
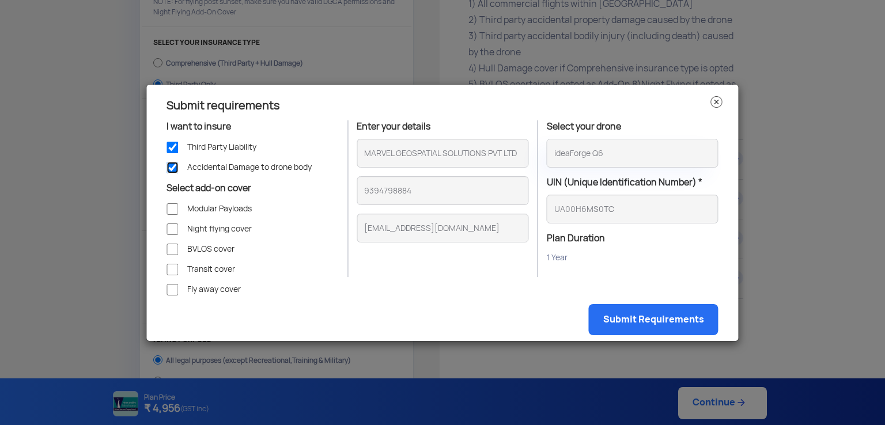
checkbox input "false"
click at [636, 324] on link "Submit Requirements" at bounding box center [654, 319] width 130 height 31
checkbox input "true"
checkbox input "false"
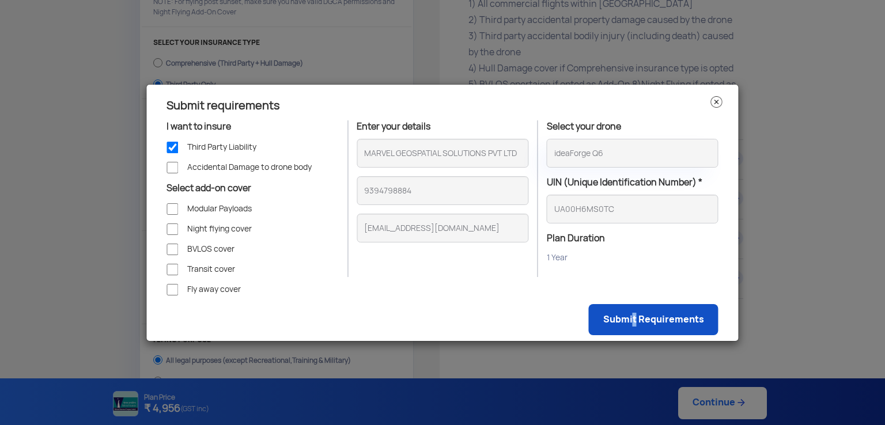
checkbox input "false"
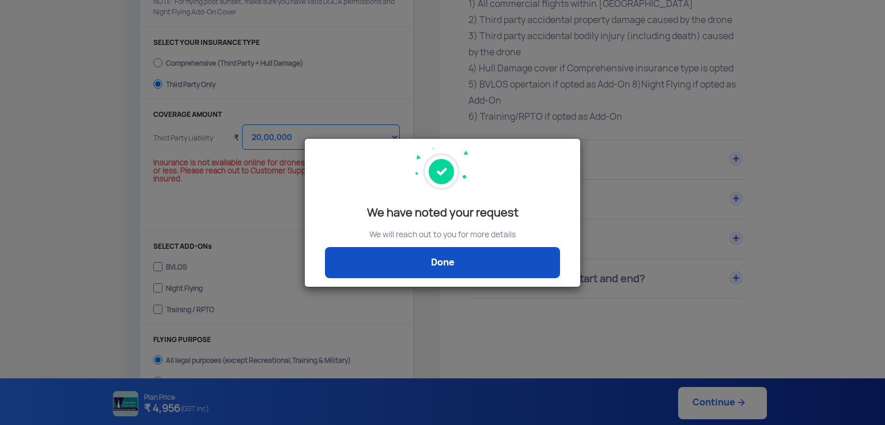
click at [479, 268] on link "Done" at bounding box center [442, 262] width 235 height 31
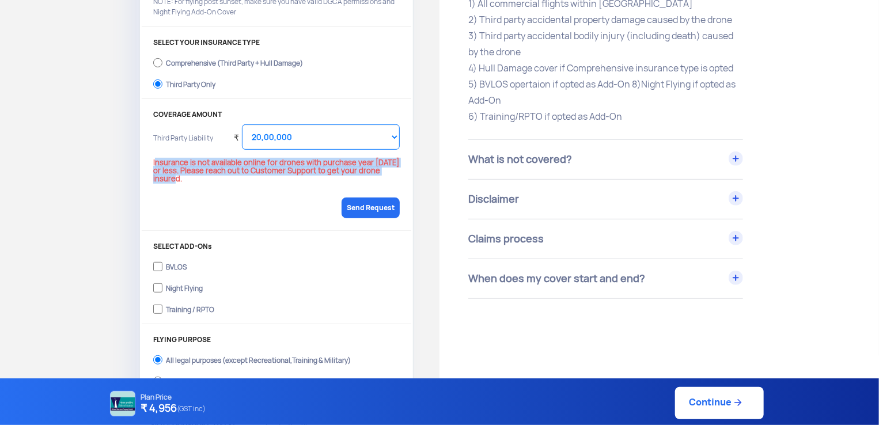
drag, startPoint x: 389, startPoint y: 171, endPoint x: 147, endPoint y: 162, distance: 241.5
click at [147, 162] on div "COVERAGE AMOUNT Third Party Liability ₹ Select Amount 20,00,000 25,00,000 30,00…" at bounding box center [277, 171] width 270 height 120
click at [262, 190] on div "Send Request" at bounding box center [276, 208] width 246 height 38
